Goal: Transaction & Acquisition: Purchase product/service

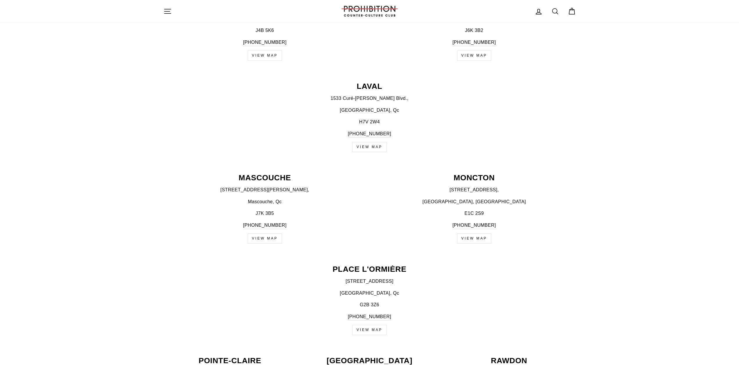
scroll to position [377, 0]
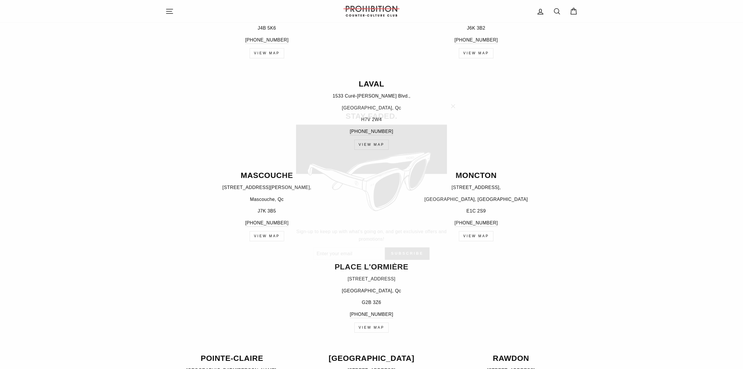
click at [460, 93] on div "STAY FADED. Sign-up to keep up with what's going on, and get exclusive offers a…" at bounding box center [371, 184] width 743 height 369
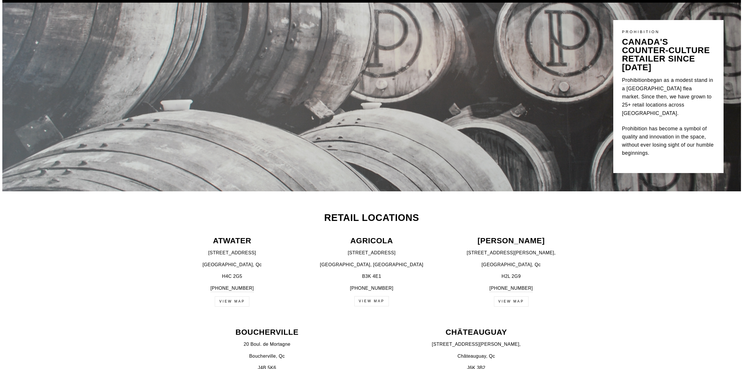
scroll to position [0, 0]
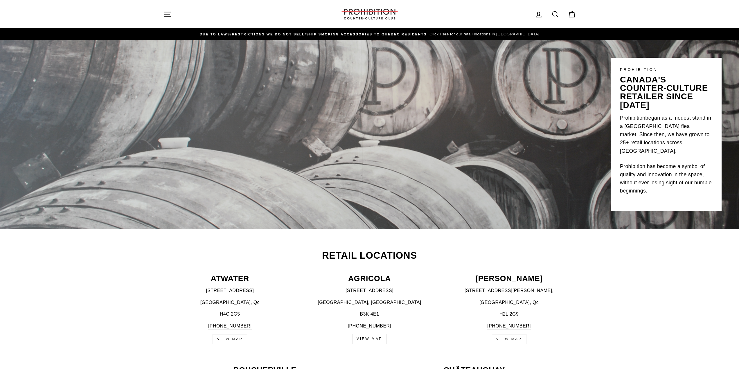
click at [166, 16] on icon "button" at bounding box center [167, 14] width 6 height 4
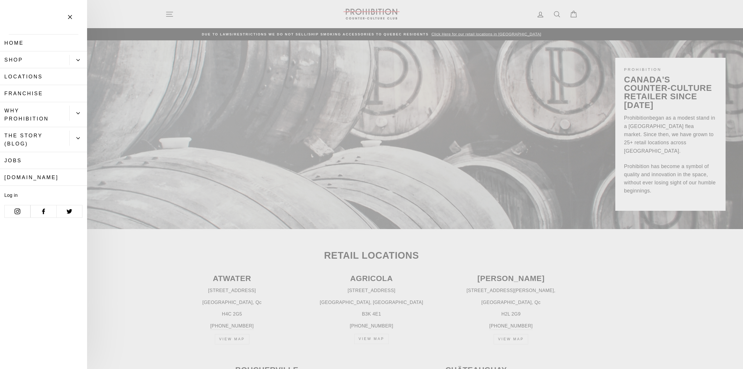
click at [35, 59] on link "Shop" at bounding box center [34, 59] width 69 height 17
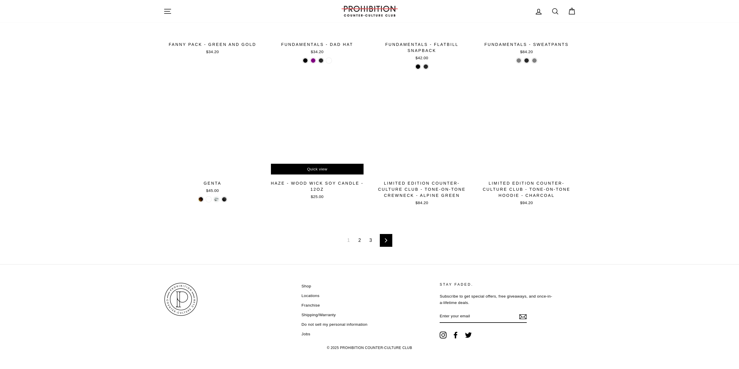
scroll to position [851, 0]
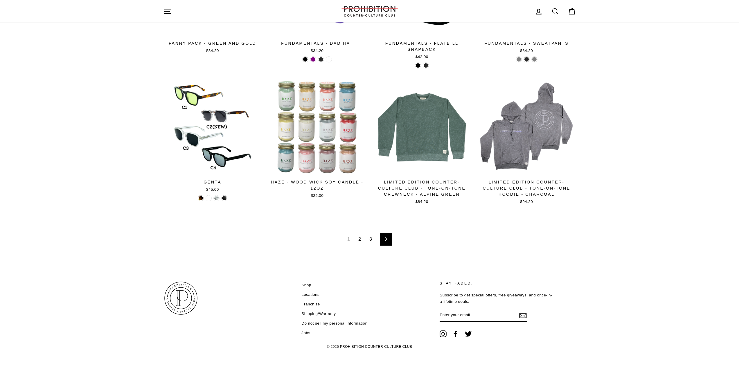
click at [361, 239] on link "2" at bounding box center [360, 239] width 10 height 9
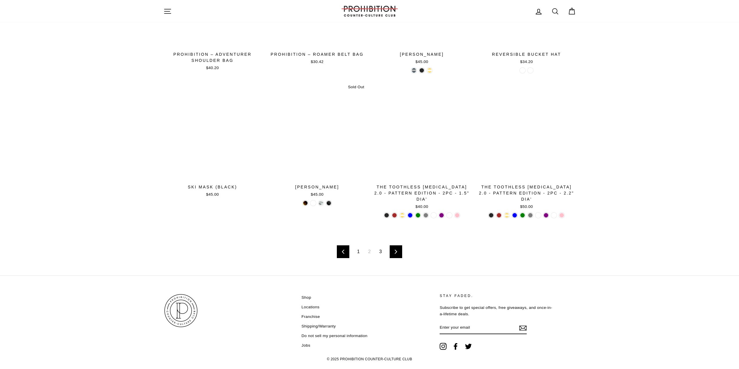
scroll to position [837, 0]
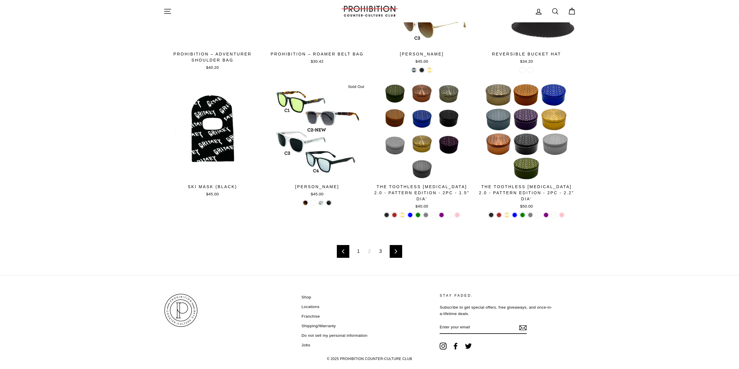
click at [380, 247] on link "3" at bounding box center [381, 251] width 10 height 9
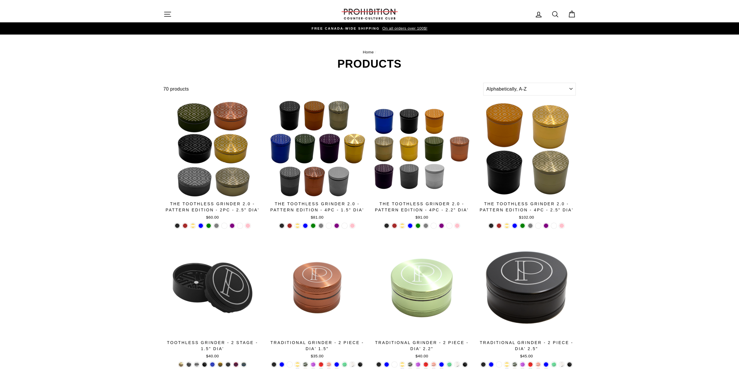
click at [551, 17] on icon at bounding box center [555, 14] width 8 height 8
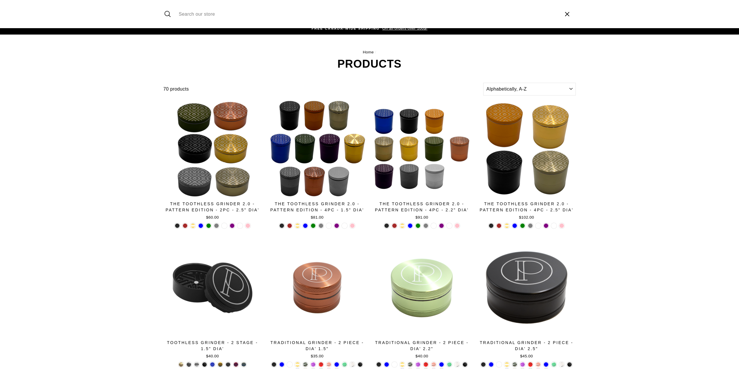
click at [324, 6] on input "Search our store" at bounding box center [367, 13] width 382 height 19
click at [320, 12] on input "Search our store" at bounding box center [367, 13] width 382 height 19
type input "zippo"
click at [163, 4] on button "Search" at bounding box center [169, 13] width 12 height 19
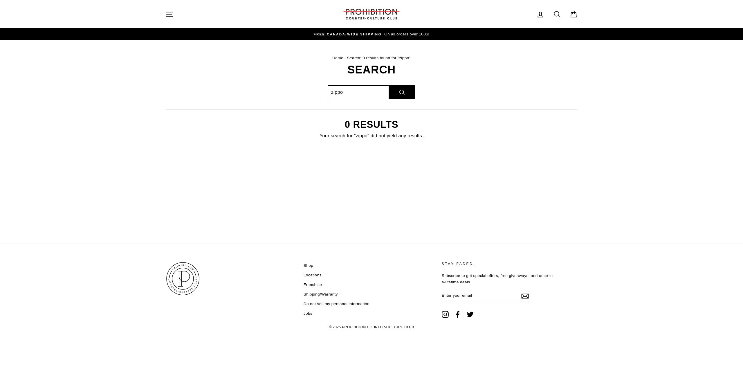
click at [356, 93] on input "zippo" at bounding box center [358, 92] width 61 height 14
type input "zipo"
click at [389, 85] on button "Search" at bounding box center [402, 92] width 26 height 14
